Goal: Task Accomplishment & Management: Complete application form

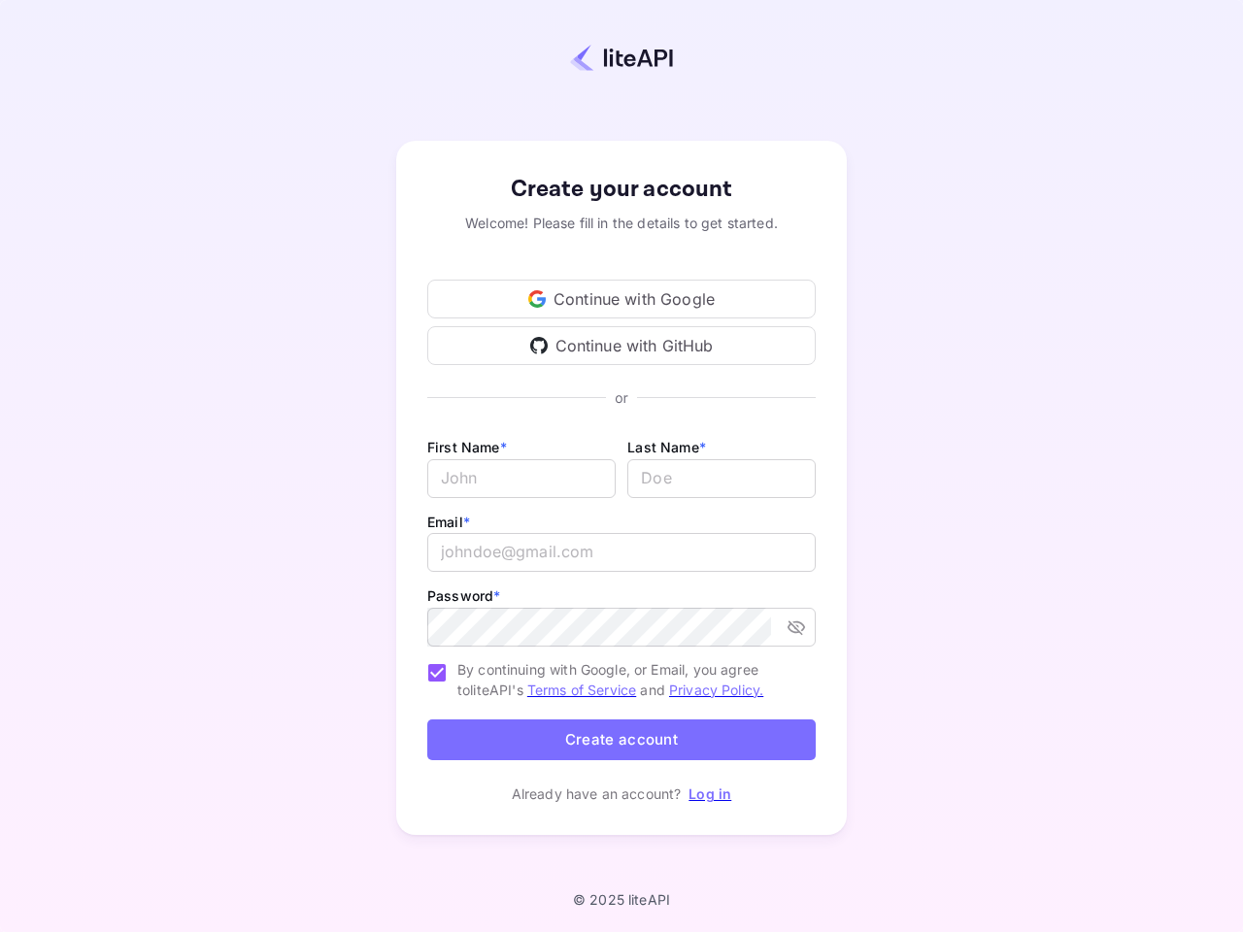
click at [621, 466] on div "First Name * ​ Last Name * ​" at bounding box center [621, 472] width 388 height 75
click at [621, 299] on div "Continue with Google" at bounding box center [621, 299] width 388 height 39
click at [621, 346] on div "Continue with GitHub" at bounding box center [621, 345] width 388 height 39
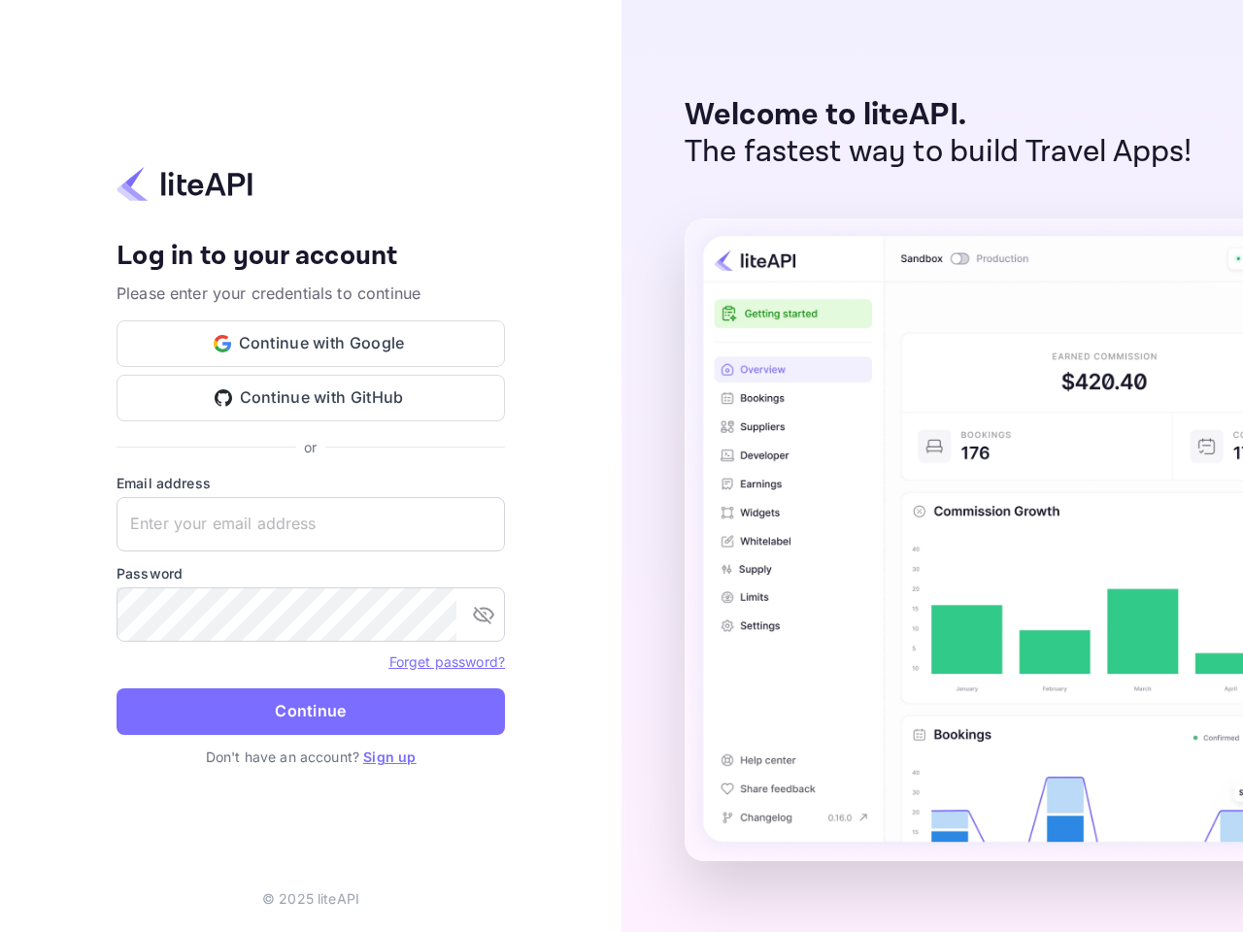
click at [621, 466] on div "Welcome to liteAPI. The fastest way to build Travel Apps!" at bounding box center [931, 466] width 621 height 932
click at [311, 344] on button "Continue with Google" at bounding box center [311, 343] width 388 height 47
click at [311, 398] on button "Continue with GitHub" at bounding box center [311, 398] width 388 height 47
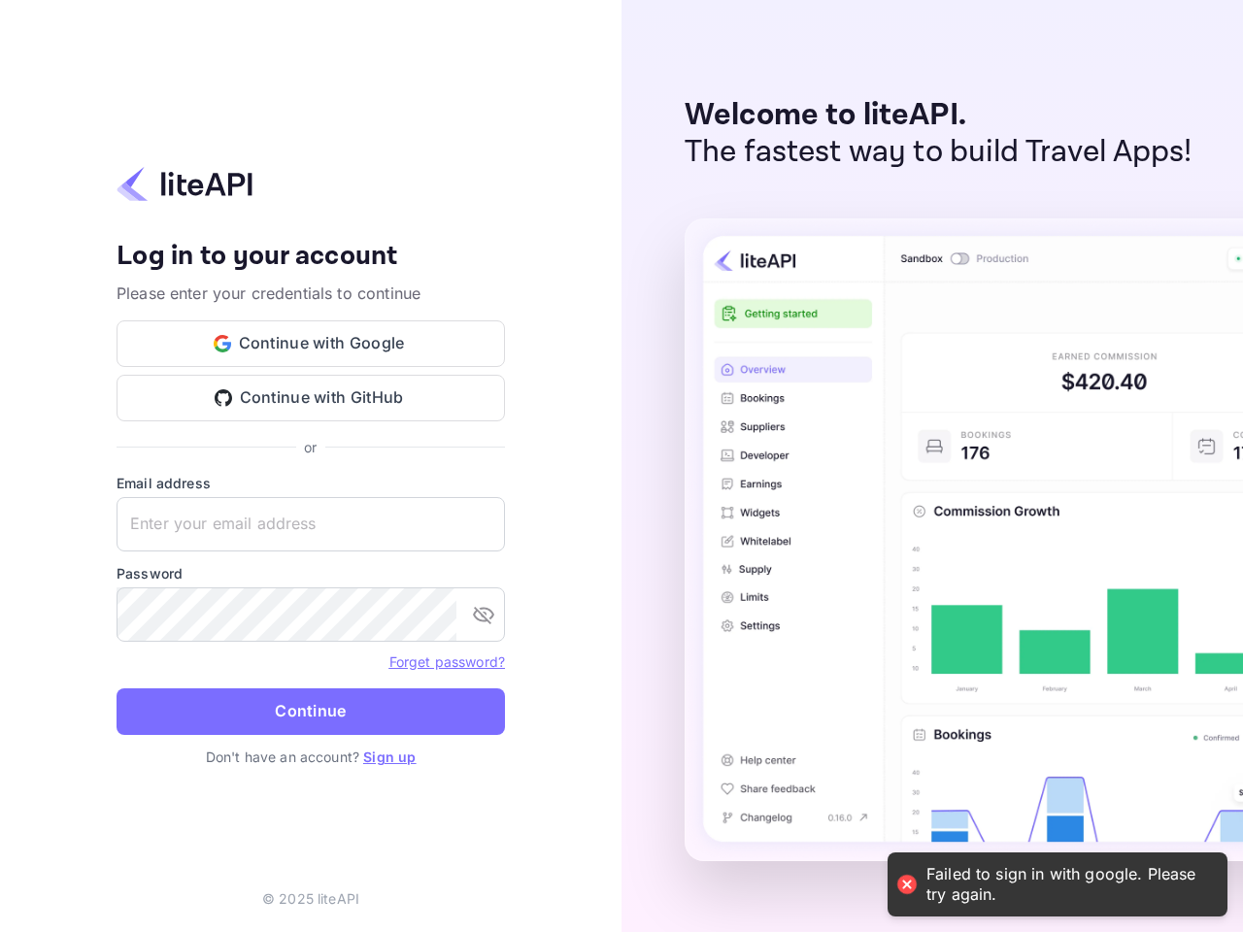
click at [311, 524] on input "text" at bounding box center [311, 524] width 388 height 54
click at [484, 615] on icon "toggle password visibility" at bounding box center [483, 614] width 23 height 23
